Goal: Find specific page/section: Find specific page/section

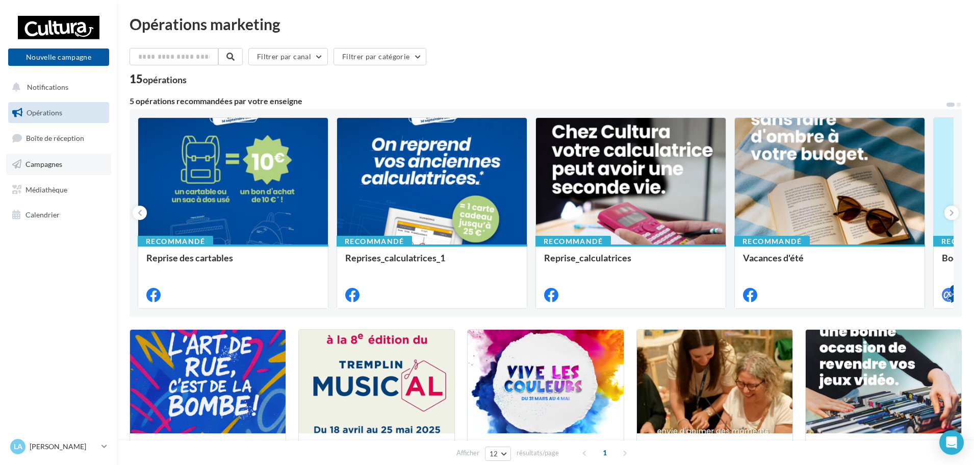
click at [45, 166] on span "Campagnes" at bounding box center [43, 164] width 37 height 9
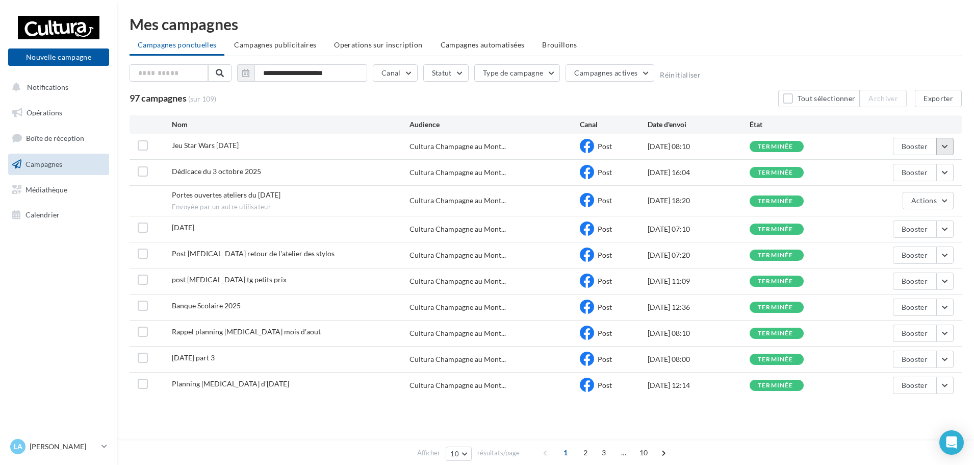
click at [938, 141] on button "button" at bounding box center [944, 146] width 17 height 17
click at [915, 172] on button "Voir les résultats" at bounding box center [903, 170] width 102 height 27
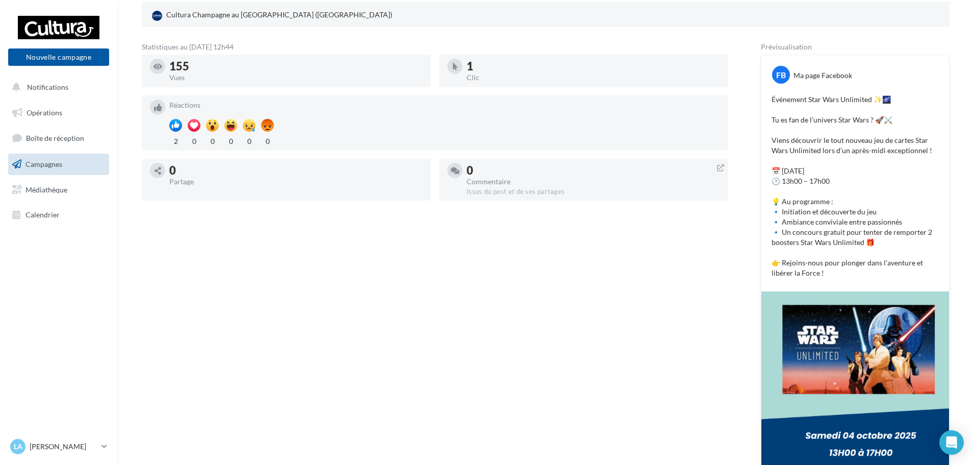
scroll to position [51, 0]
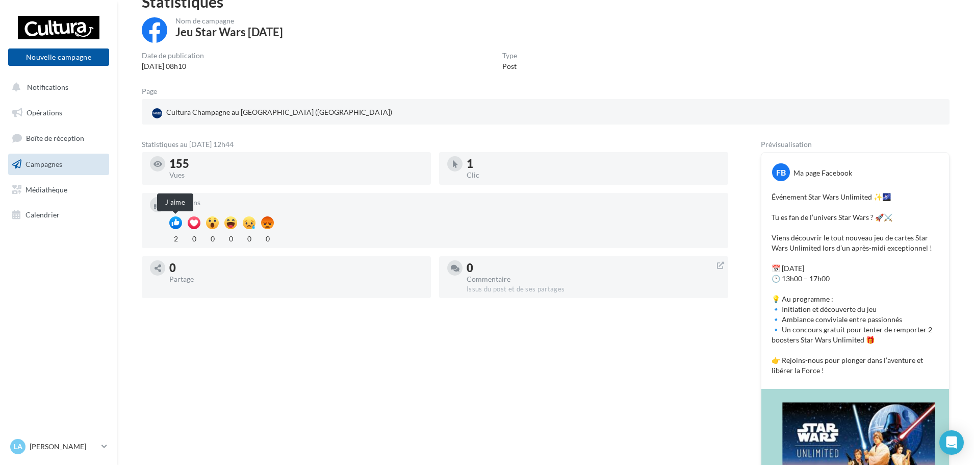
click at [173, 219] on div at bounding box center [175, 222] width 13 height 13
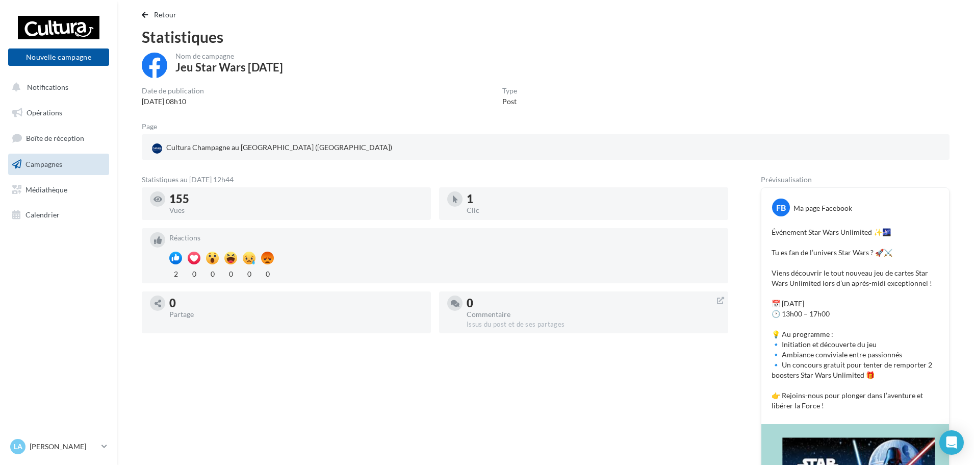
scroll to position [0, 0]
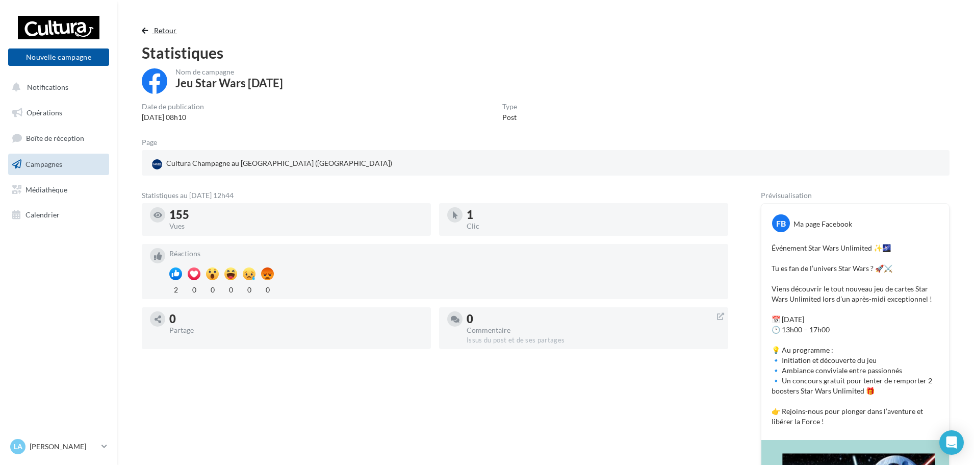
click at [163, 30] on span "Retour" at bounding box center [165, 30] width 23 height 9
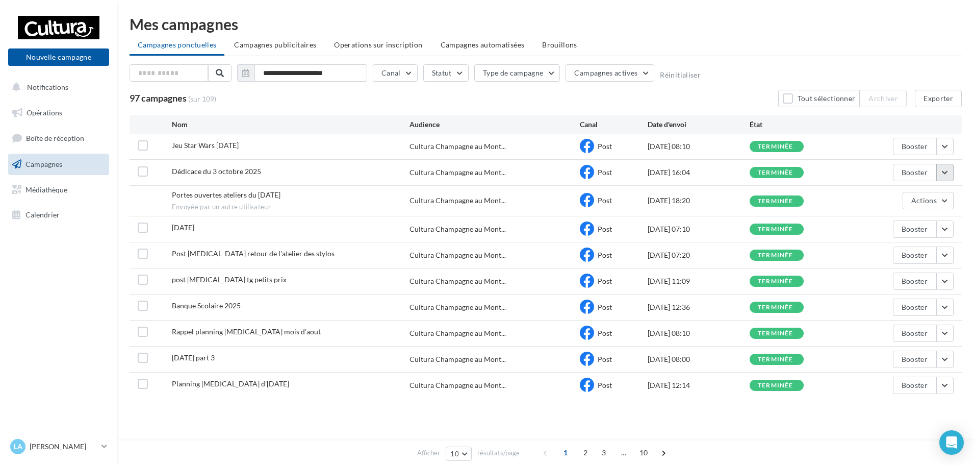
click at [942, 174] on button "button" at bounding box center [944, 172] width 17 height 17
click at [893, 198] on button "Voir les résultats" at bounding box center [903, 196] width 102 height 27
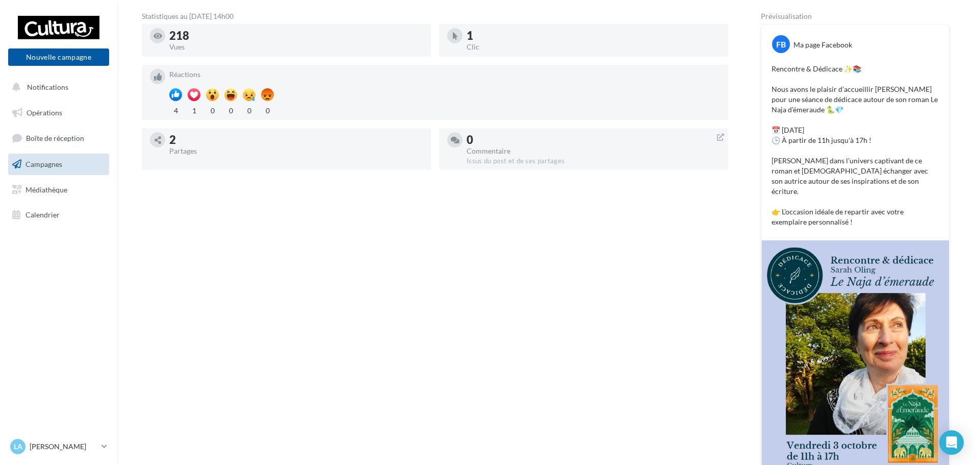
scroll to position [102, 0]
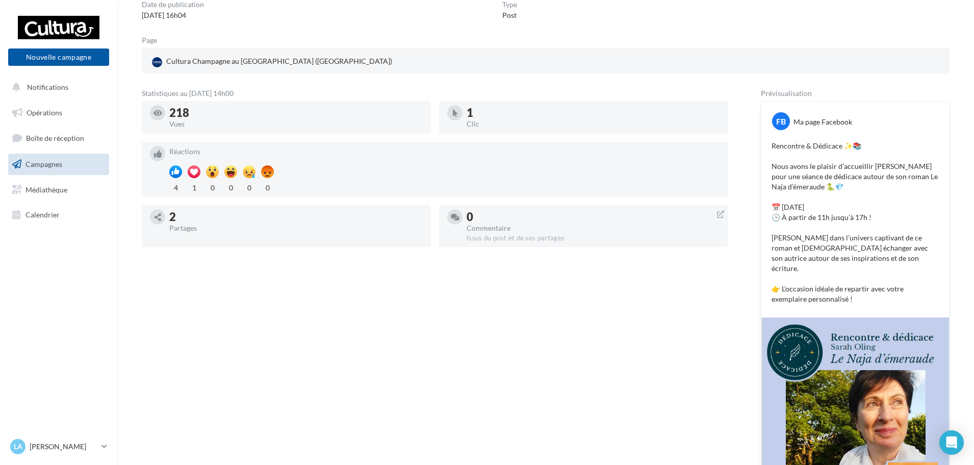
drag, startPoint x: 315, startPoint y: 301, endPoint x: 191, endPoint y: 263, distance: 129.3
click at [191, 263] on div "Statistiques au 30 septembre 2025 - 14h00 218 Vues 1 Clic Réactions 4 1 0 0 0 0…" at bounding box center [435, 343] width 586 height 506
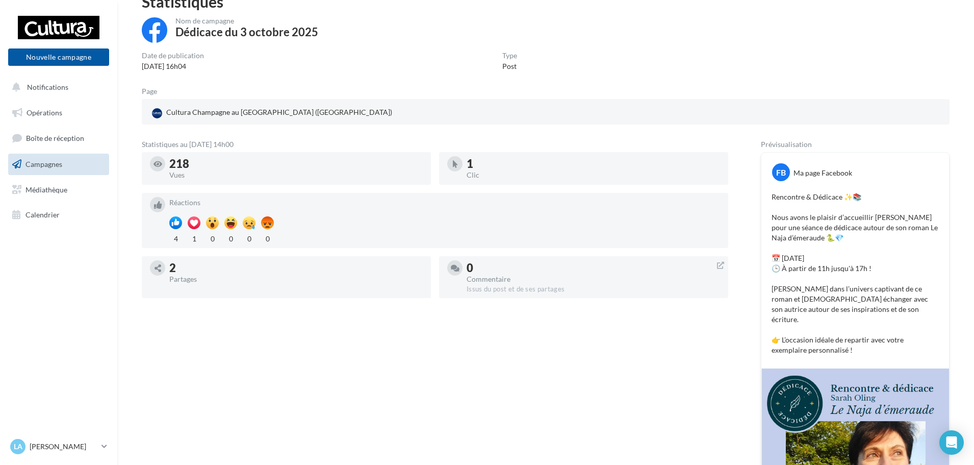
scroll to position [0, 0]
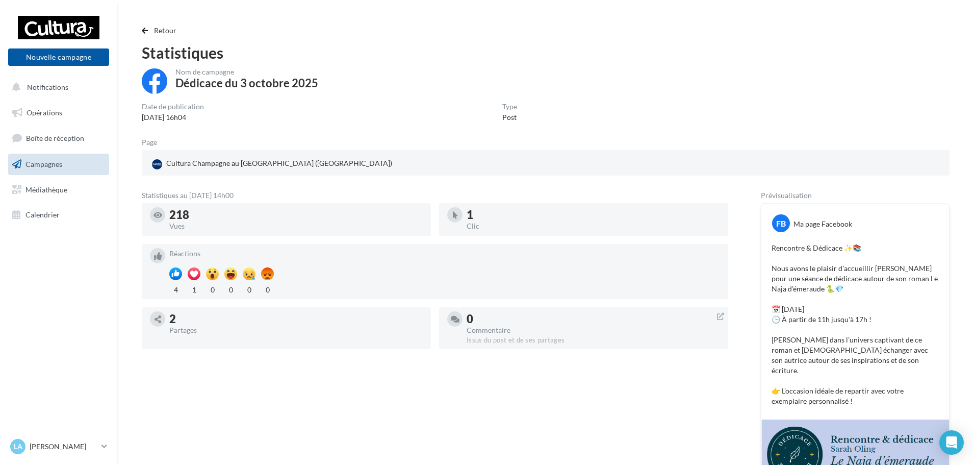
click at [159, 38] on div "Retour Statistiques Nom de campagne Dédicace du 3 octobre 2025 Date de publicat…" at bounding box center [546, 360] width 832 height 673
click at [160, 37] on div "Retour Statistiques Nom de campagne Dédicace du 3 octobre 2025 Date de publicat…" at bounding box center [546, 360] width 832 height 673
click at [159, 34] on span "Retour" at bounding box center [165, 30] width 23 height 9
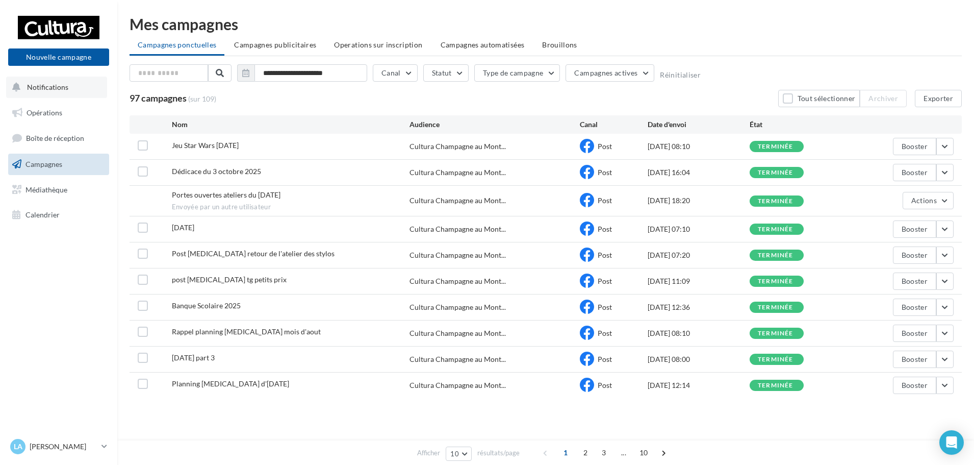
click at [37, 84] on span "Notifications" at bounding box center [47, 87] width 41 height 9
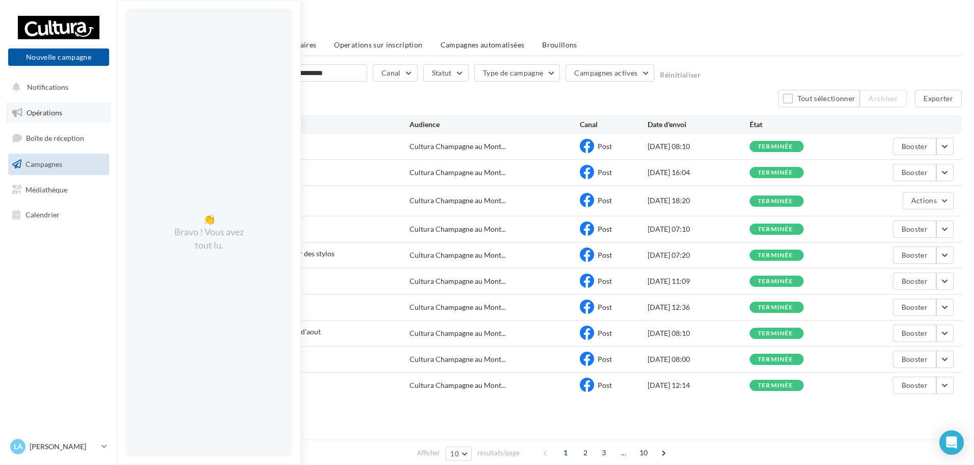
click at [30, 109] on span "Opérations" at bounding box center [45, 112] width 36 height 9
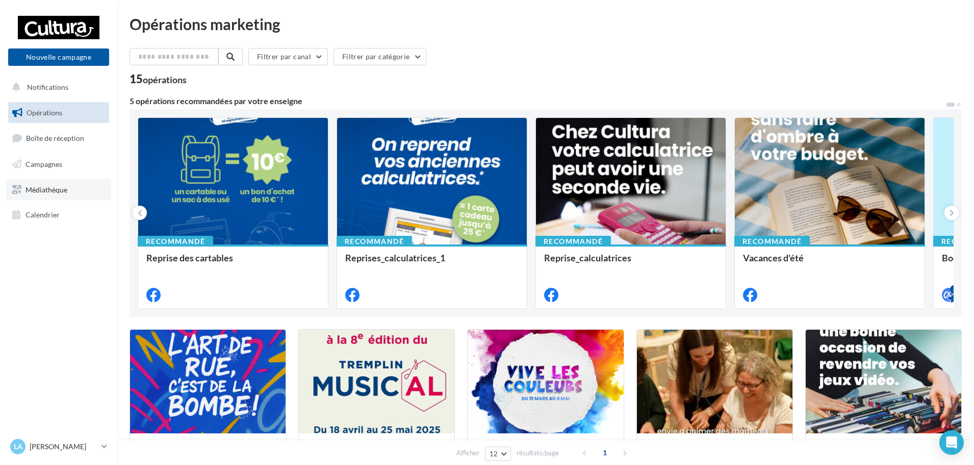
click at [53, 187] on span "Médiathèque" at bounding box center [46, 189] width 42 height 9
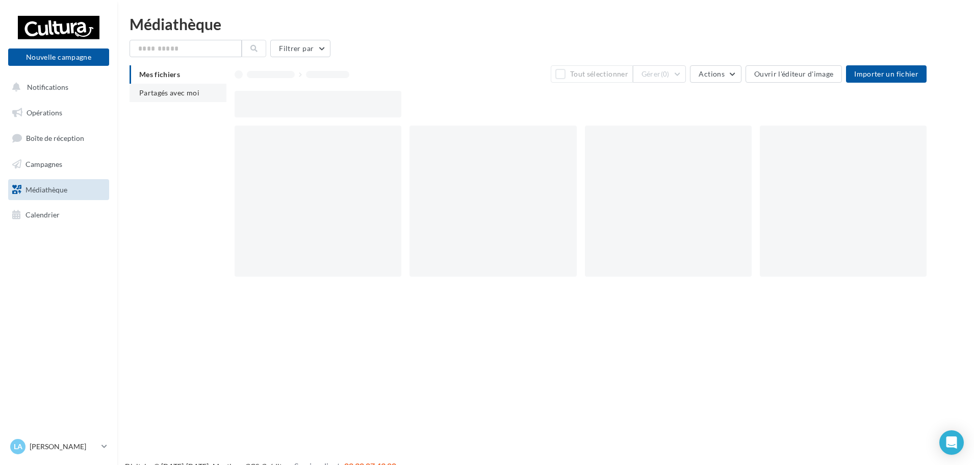
click at [174, 84] on li "Partagés avec moi" at bounding box center [178, 93] width 97 height 18
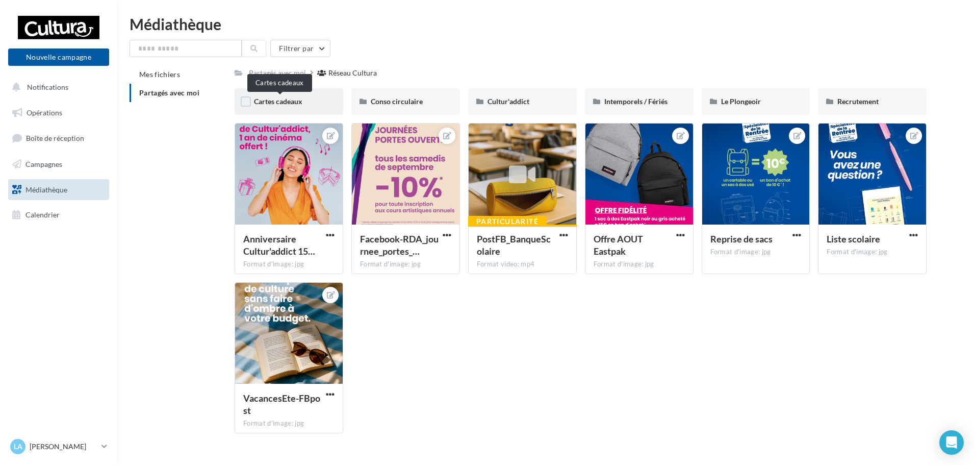
click at [291, 101] on span "Cartes cadeaux" at bounding box center [278, 101] width 48 height 9
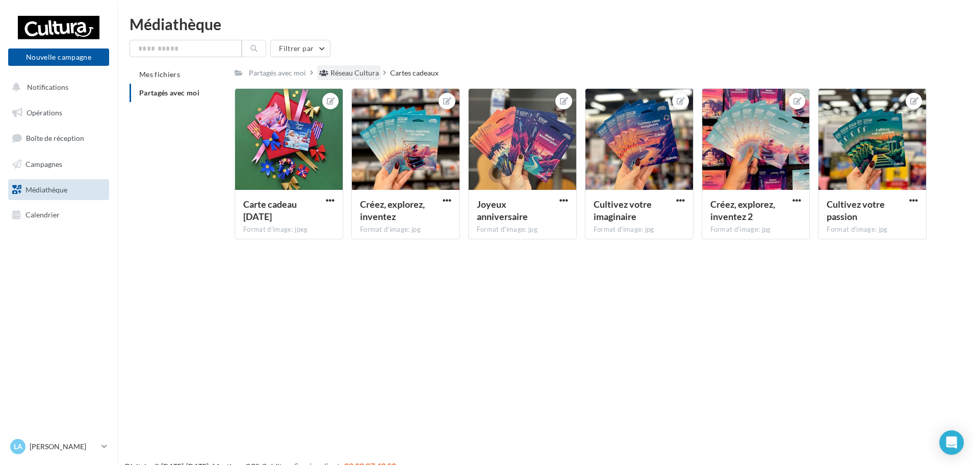
click at [347, 76] on div "Réseau Cultura" at bounding box center [354, 73] width 48 height 10
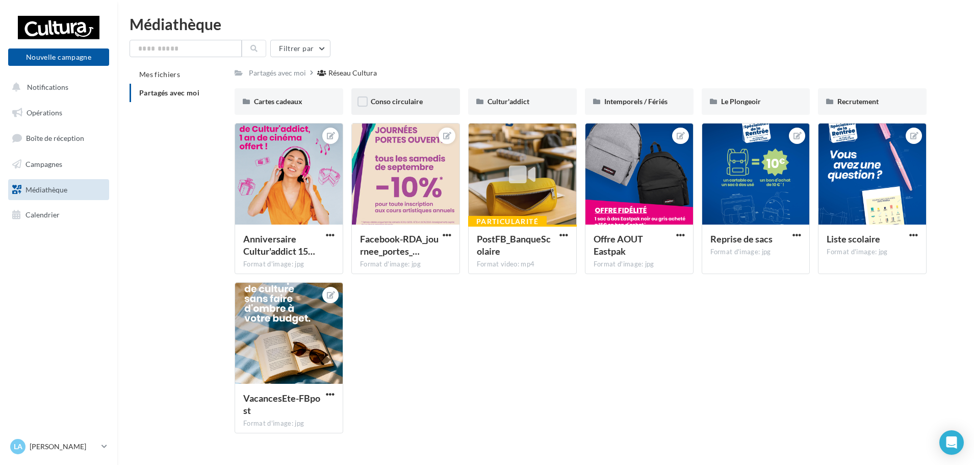
click at [381, 107] on div "Conso circulaire" at bounding box center [406, 101] width 70 height 10
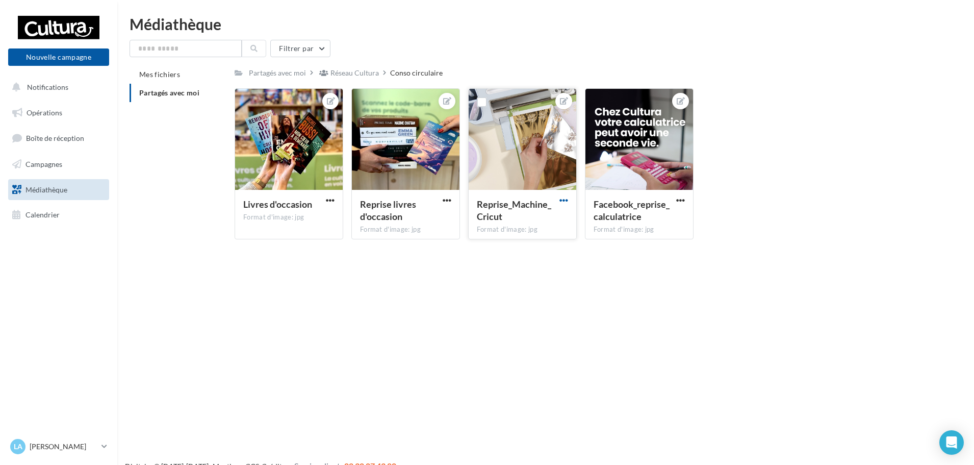
click at [560, 199] on span "button" at bounding box center [563, 200] width 9 height 9
click at [964, 180] on div "Mes fichiers Partagés avec moi Partagés avec moi Réseau Cultura Conso circulair…" at bounding box center [550, 156] width 840 height 182
click at [347, 67] on div "Réseau Cultura" at bounding box center [349, 72] width 64 height 15
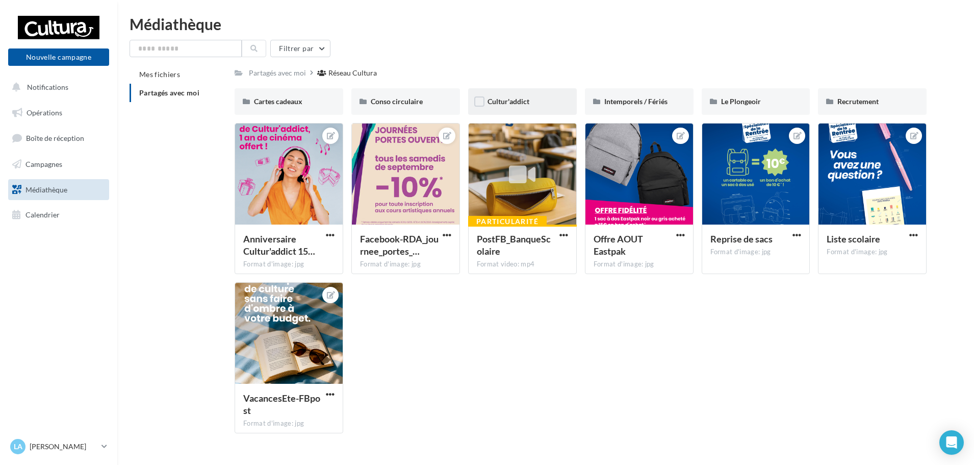
click at [540, 109] on div "Cultur'addict" at bounding box center [522, 101] width 109 height 27
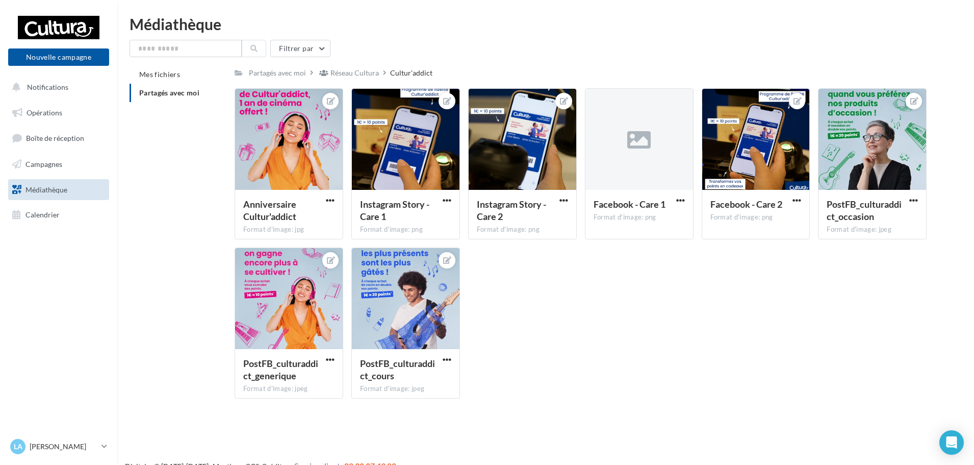
click at [349, 80] on div "Réseau Cultura" at bounding box center [349, 72] width 64 height 15
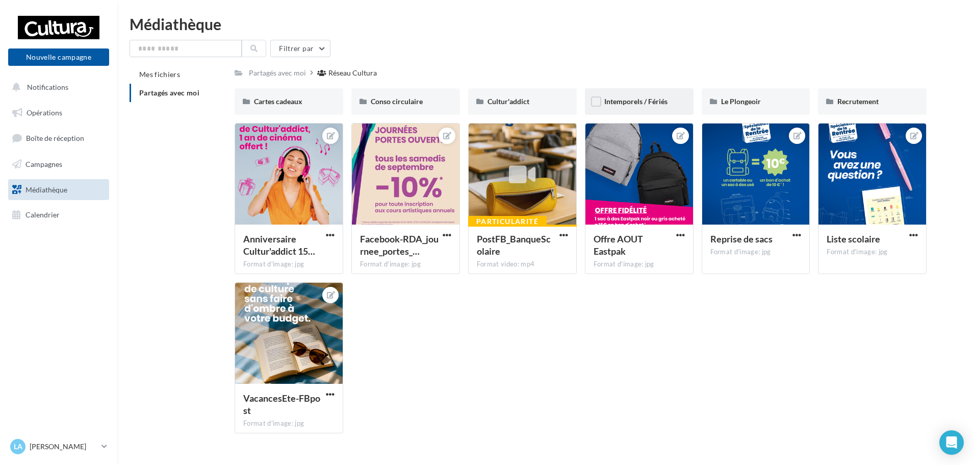
click at [646, 88] on div "Intemporels / Fériés" at bounding box center [639, 101] width 109 height 27
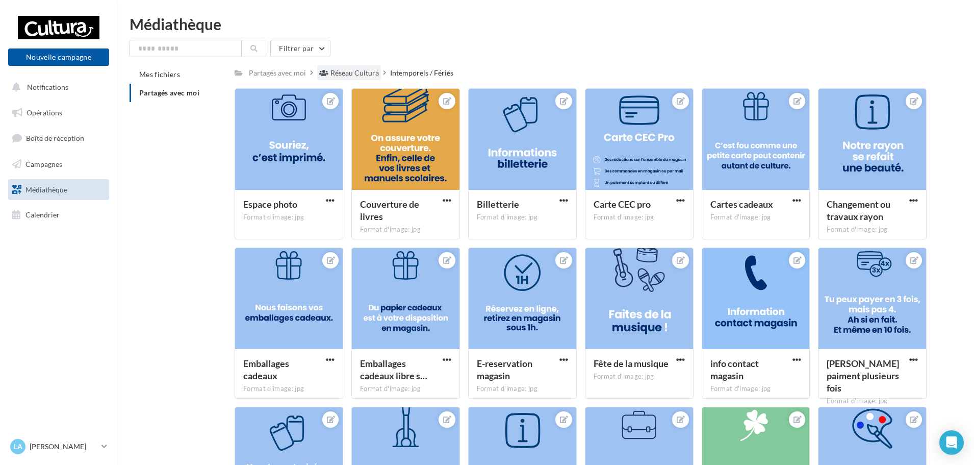
click at [356, 76] on div "Réseau Cultura" at bounding box center [354, 73] width 48 height 10
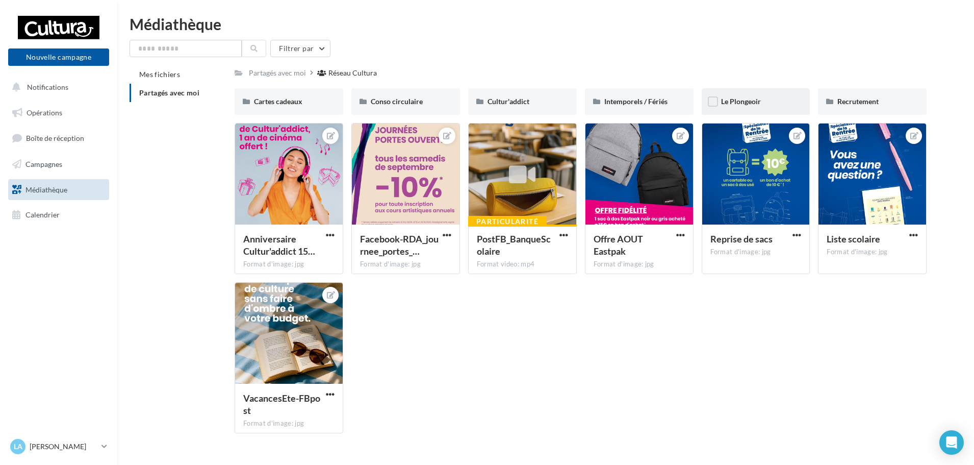
click at [799, 101] on div "Le Plongeoir" at bounding box center [756, 101] width 109 height 27
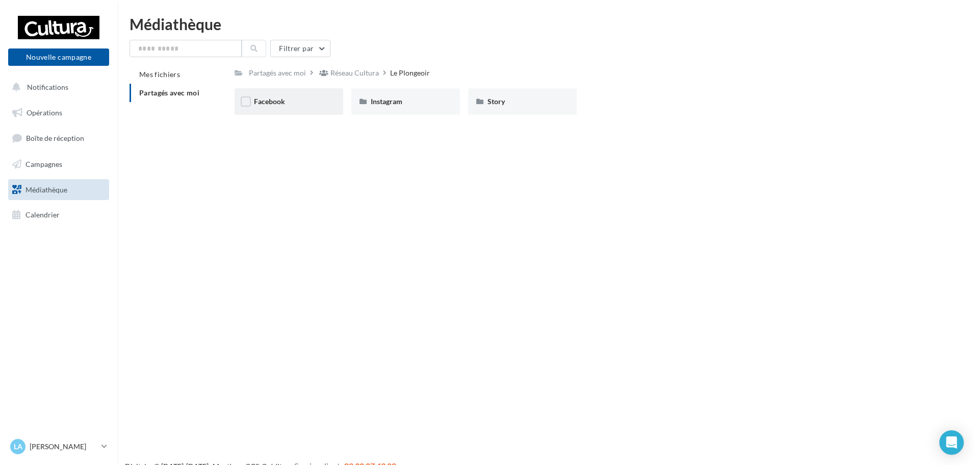
click at [325, 104] on div "Facebook" at bounding box center [289, 101] width 109 height 27
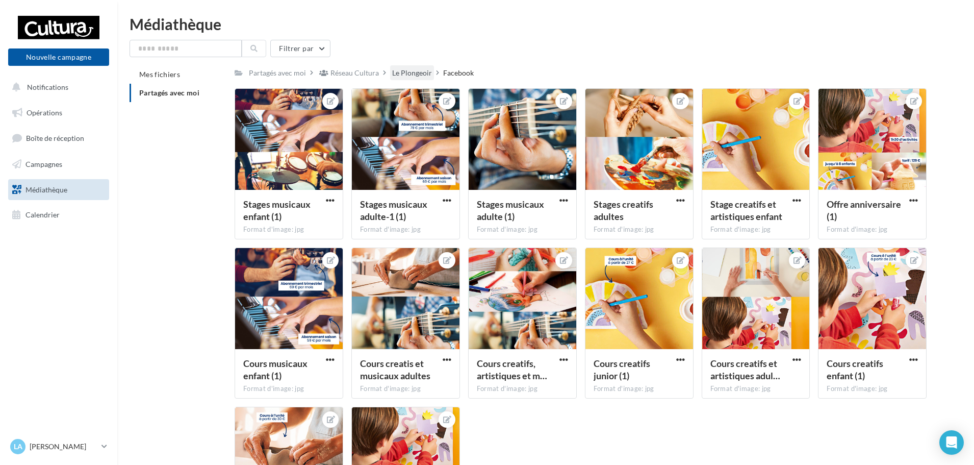
click at [401, 71] on div "Le Plongeoir" at bounding box center [412, 73] width 40 height 10
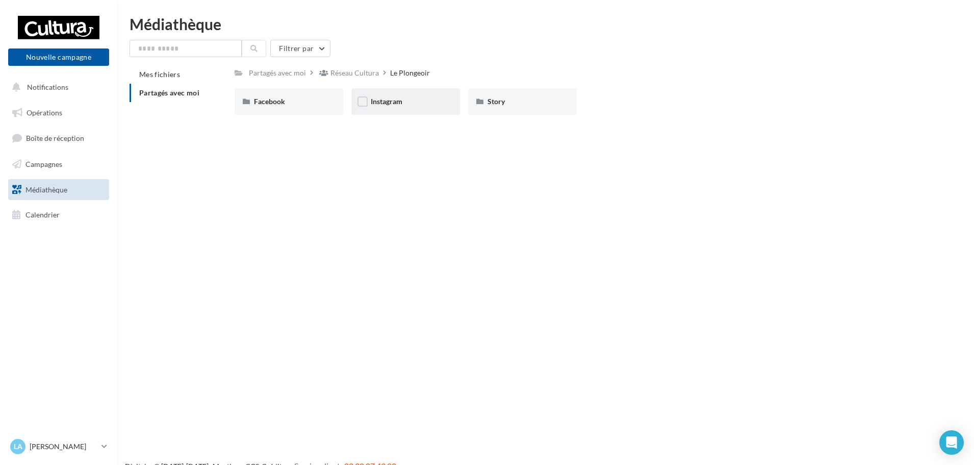
click at [418, 112] on div "Instagram" at bounding box center [405, 101] width 109 height 27
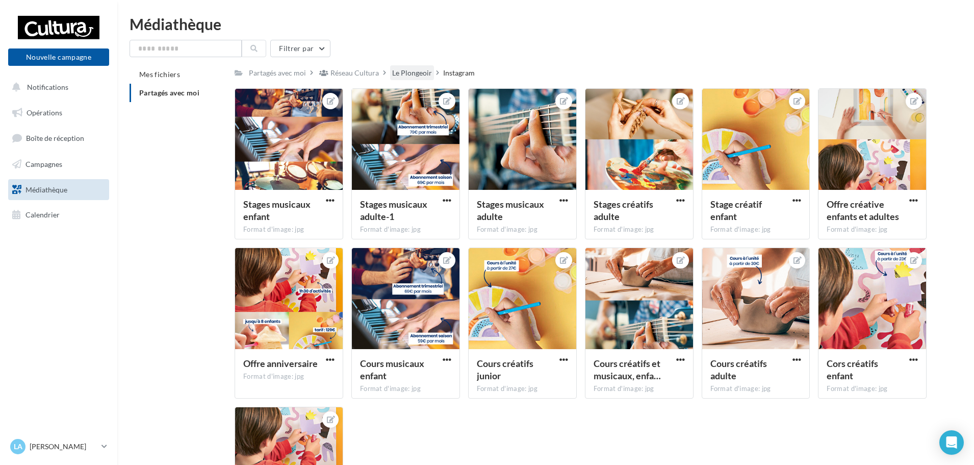
click at [412, 66] on div "Le Plongeoir" at bounding box center [412, 72] width 44 height 15
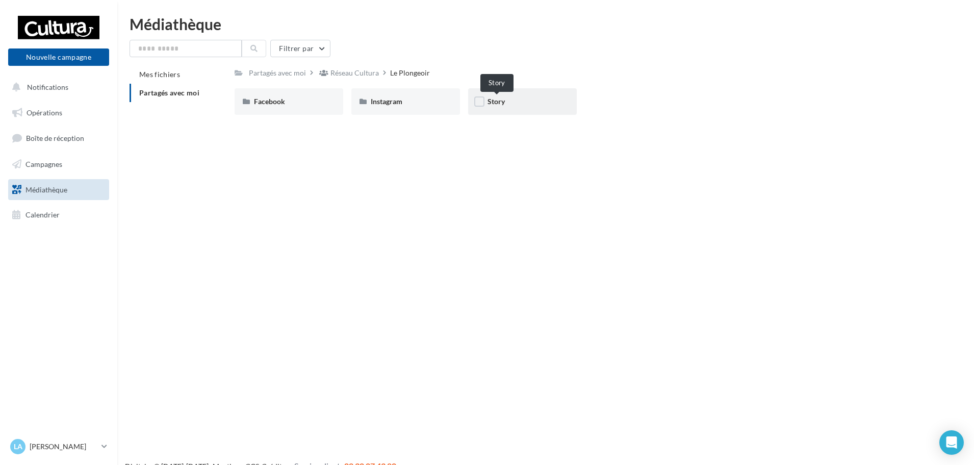
click at [488, 101] on span "Story" at bounding box center [496, 101] width 17 height 9
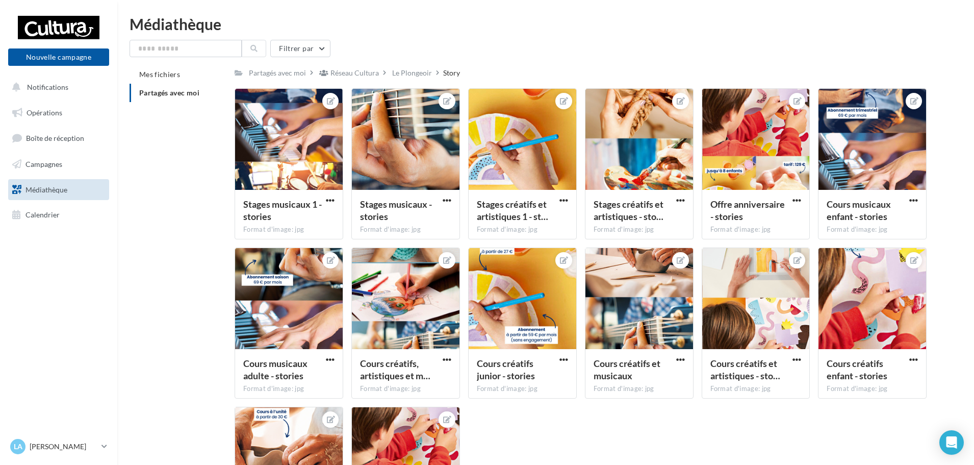
click at [368, 60] on div "Filtrer par Mes fichiers Partagés avec moi Partagés avec moi Réseau Cultura Le …" at bounding box center [546, 303] width 832 height 526
click at [367, 74] on div "Réseau Cultura" at bounding box center [354, 73] width 48 height 10
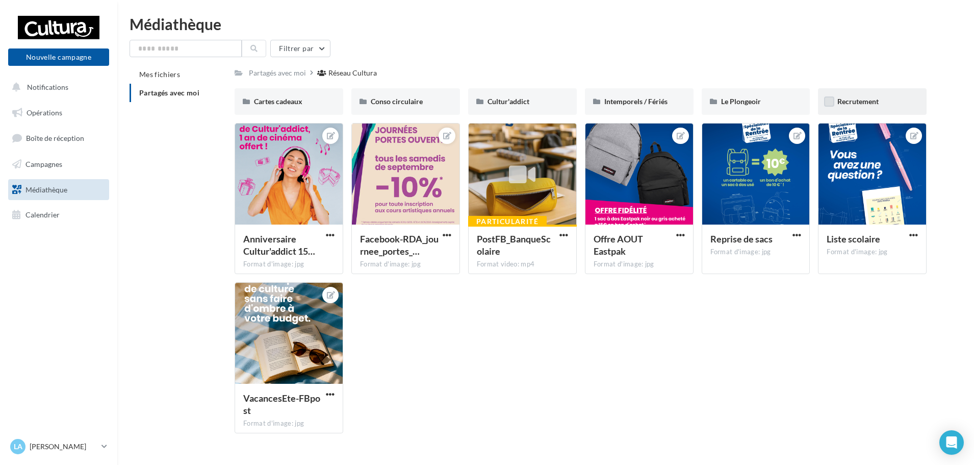
click at [826, 107] on label at bounding box center [829, 101] width 10 height 10
click at [903, 108] on div "Recrutement" at bounding box center [872, 101] width 109 height 27
click at [854, 101] on span "Recrutement" at bounding box center [857, 101] width 41 height 9
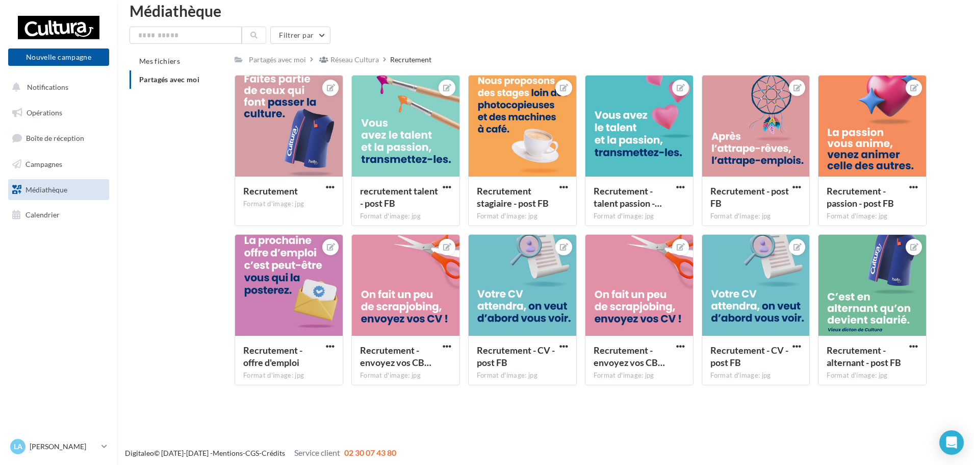
scroll to position [16, 0]
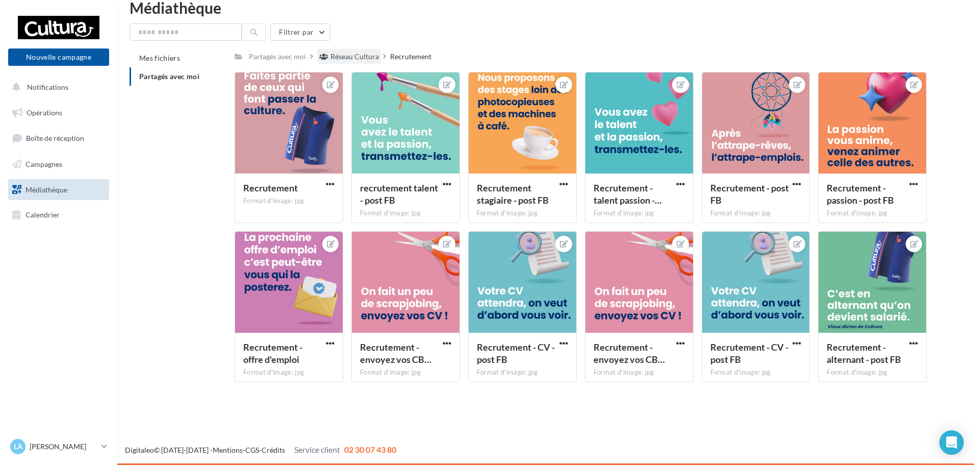
click at [343, 56] on div "Réseau Cultura" at bounding box center [354, 57] width 48 height 10
